Goal: Information Seeking & Learning: Understand process/instructions

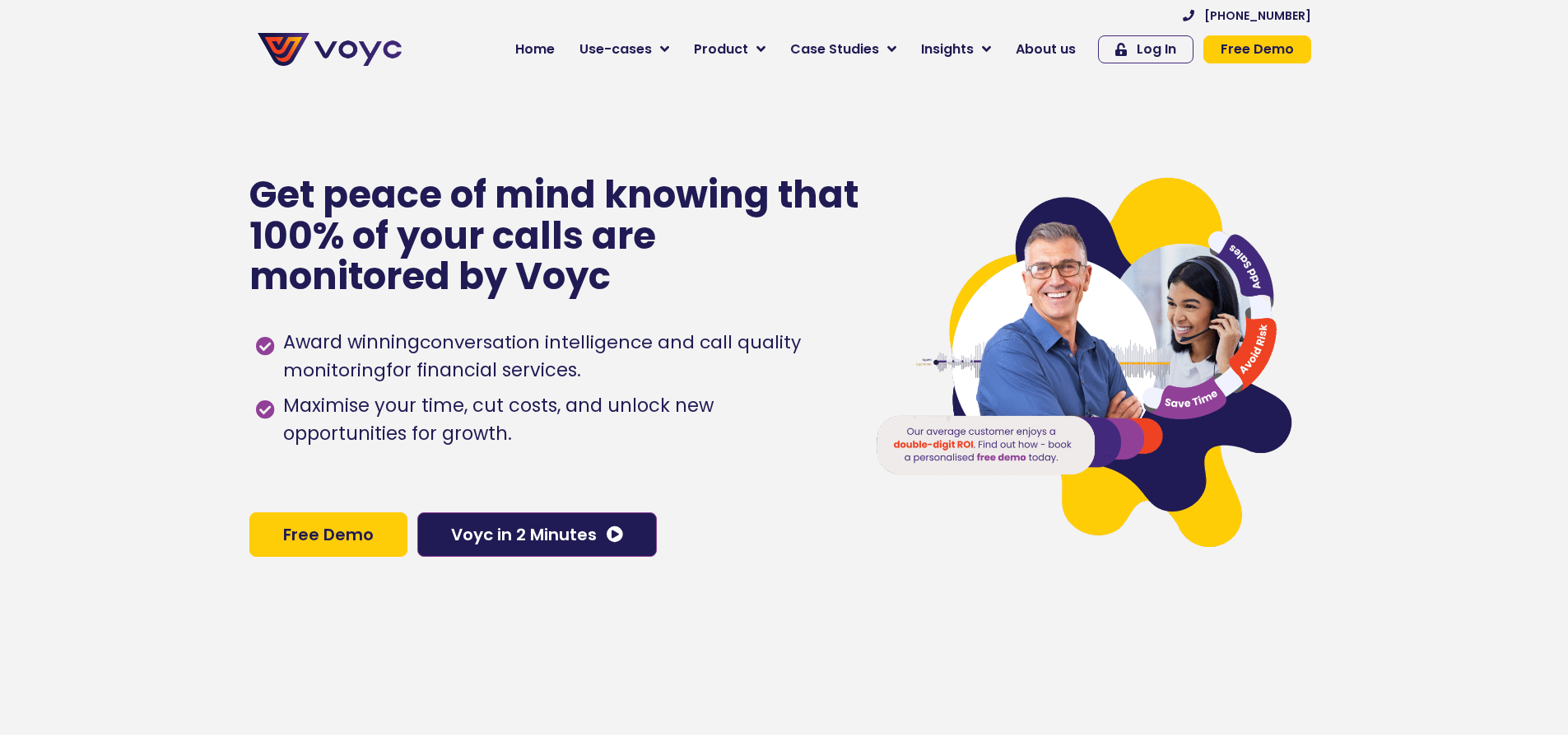
scroll to position [11078, 0]
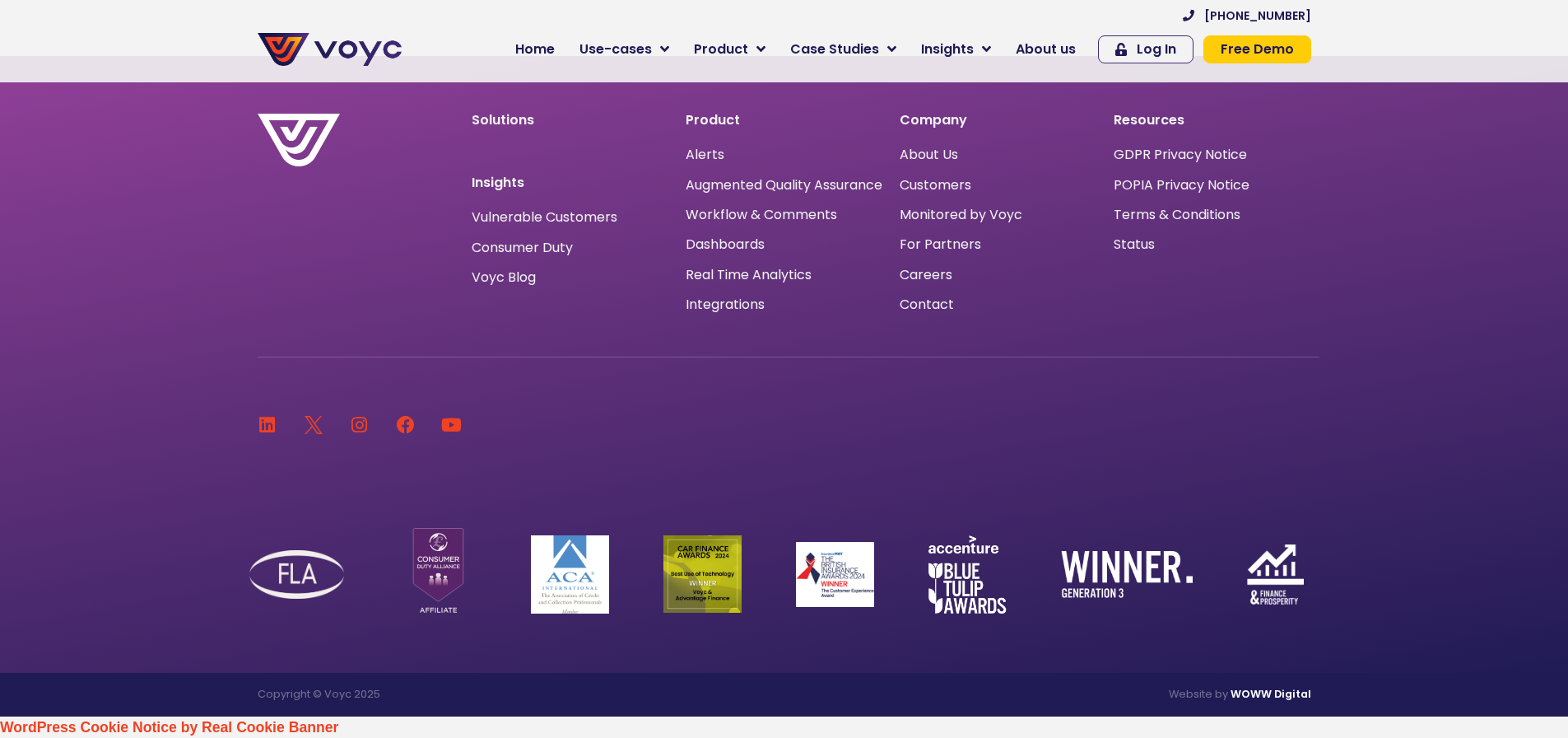
click at [1238, 697] on link "WOWW Digital" at bounding box center [1270, 693] width 80 height 14
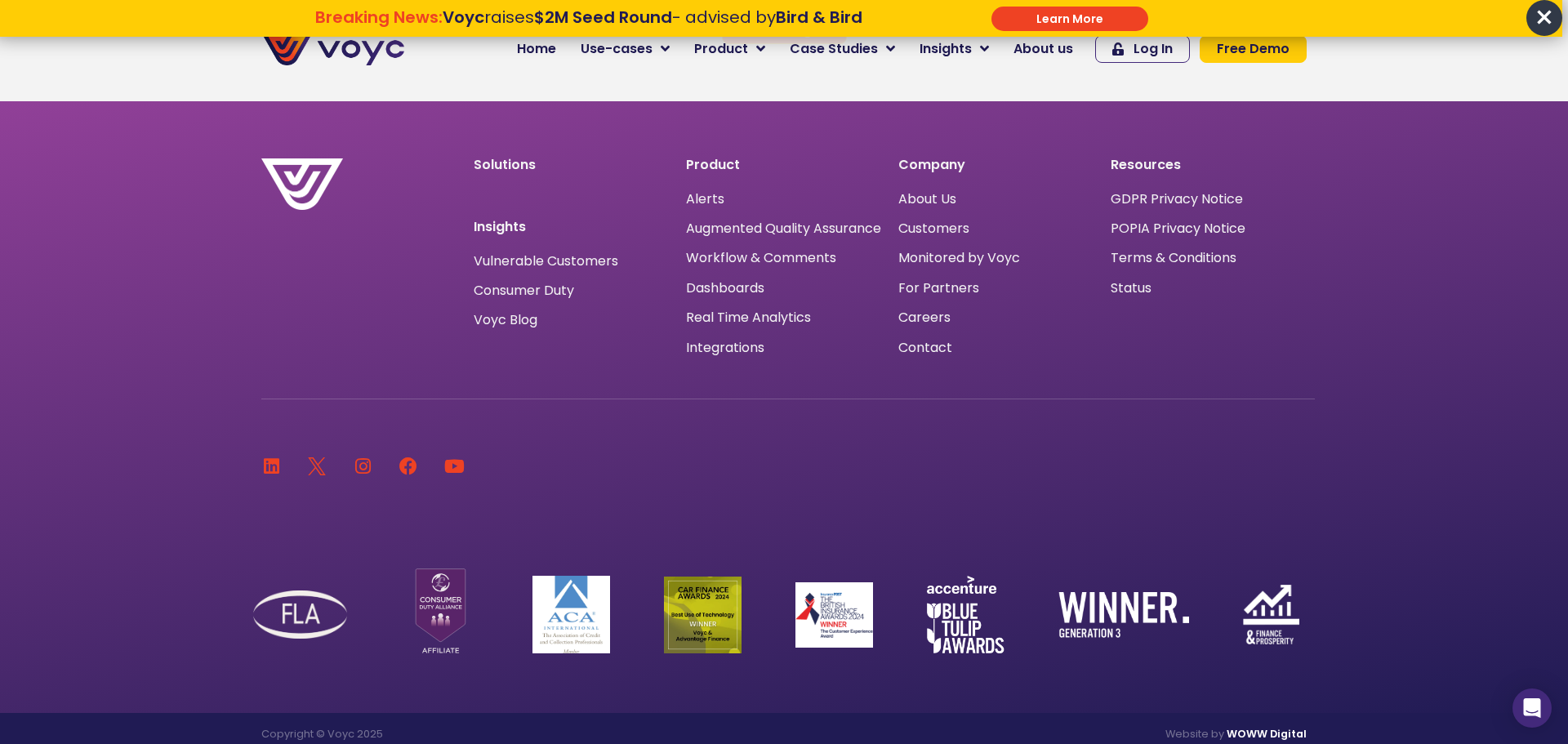
scroll to position [0, 0]
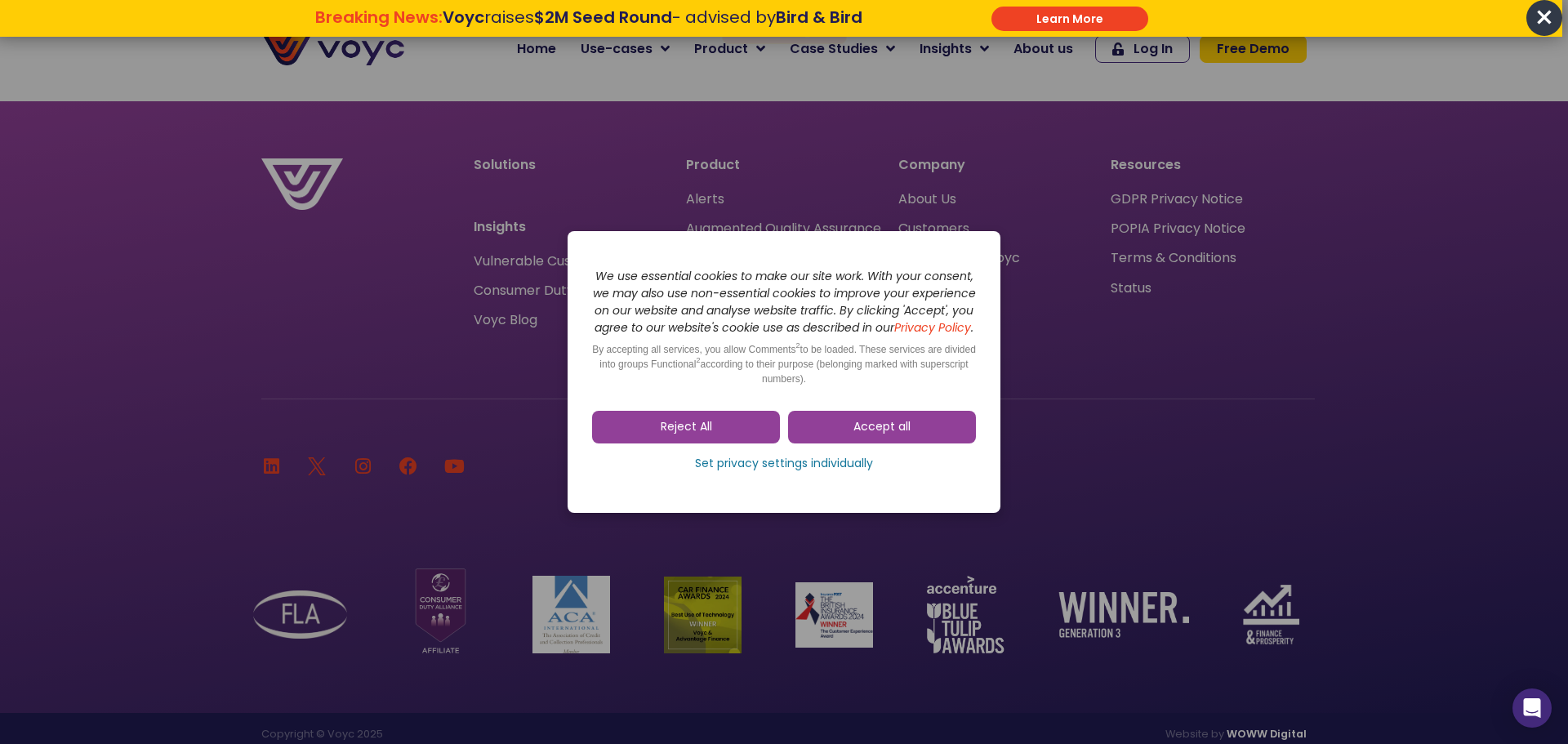
drag, startPoint x: 842, startPoint y: 442, endPoint x: 859, endPoint y: 436, distance: 18.0
click at [842, 442] on link "Accept all" at bounding box center [881, 427] width 188 height 32
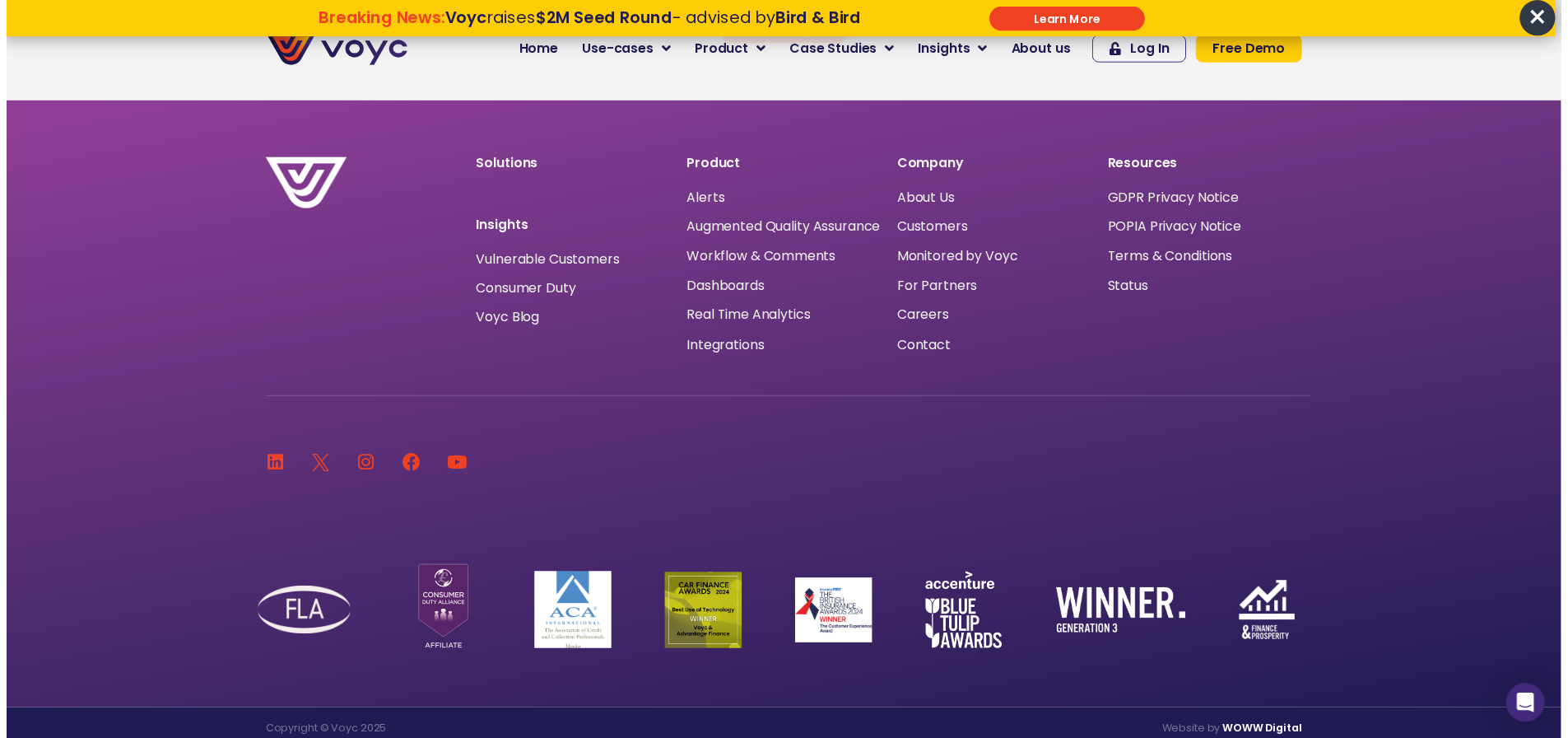
scroll to position [11056, 0]
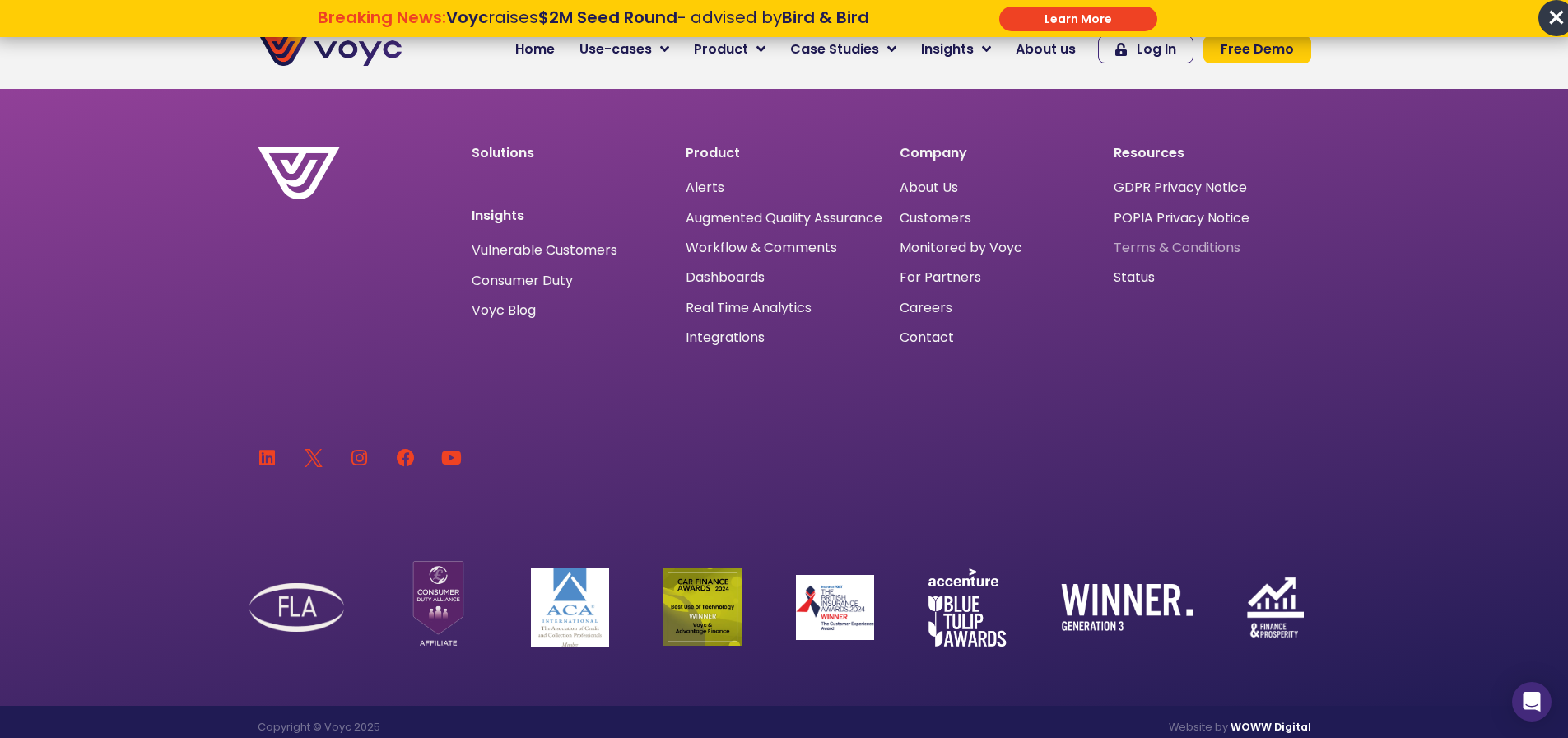
click at [1146, 248] on span "Terms & Conditions" at bounding box center [1177, 248] width 127 height 0
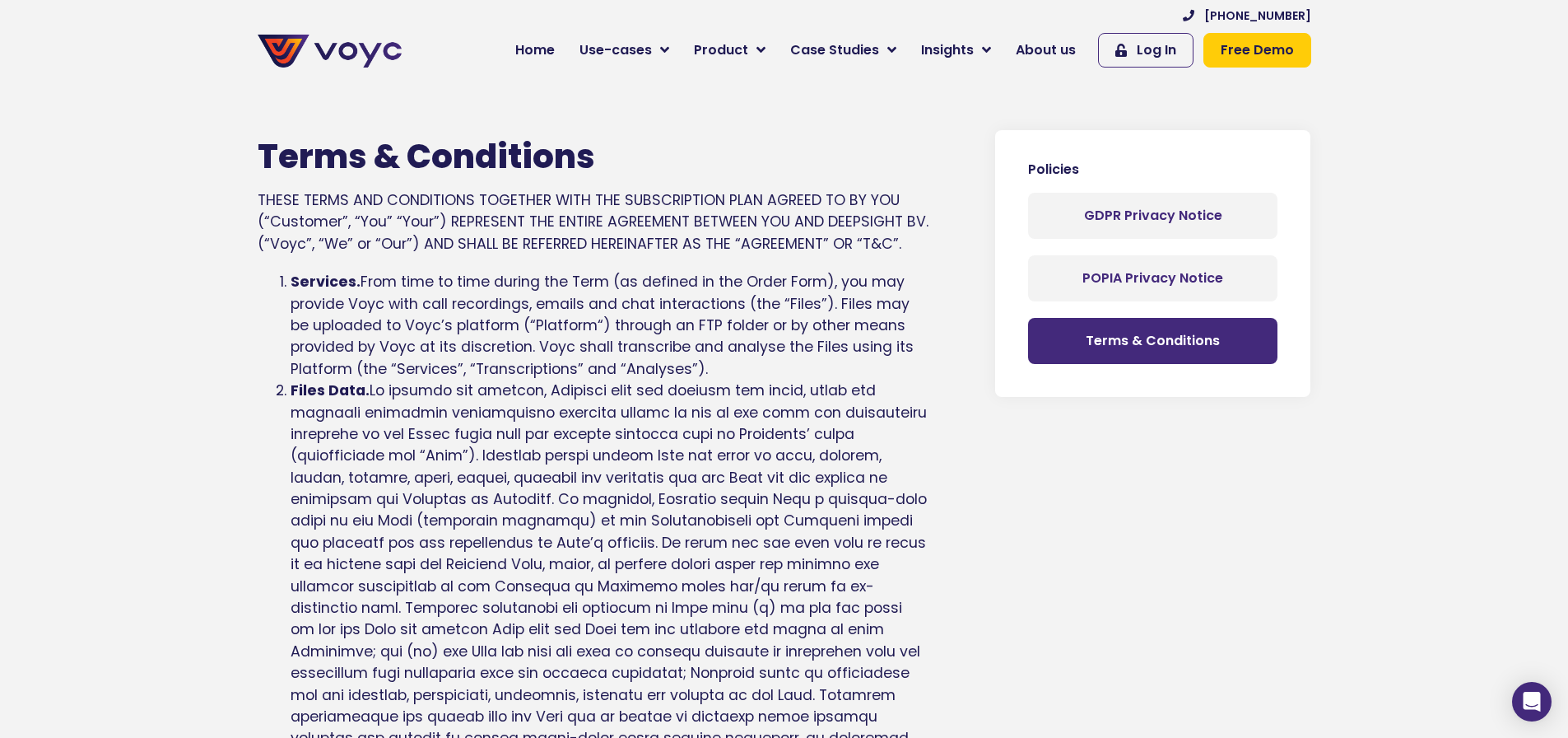
click at [383, 197] on div "Terms & Conditions THESE TERMS AND CONDITIONS TOGETHER WITH THE SUBSCRIPTION PL…" at bounding box center [594, 195] width 672 height 118
drag, startPoint x: 279, startPoint y: 212, endPoint x: 710, endPoint y: 235, distance: 431.6
click at [684, 224] on div "Terms & Conditions THESE TERMS AND CONDITIONS TOGETHER WITH THE SUBSCRIPTION PL…" at bounding box center [594, 195] width 672 height 118
